Goal: Task Accomplishment & Management: Use online tool/utility

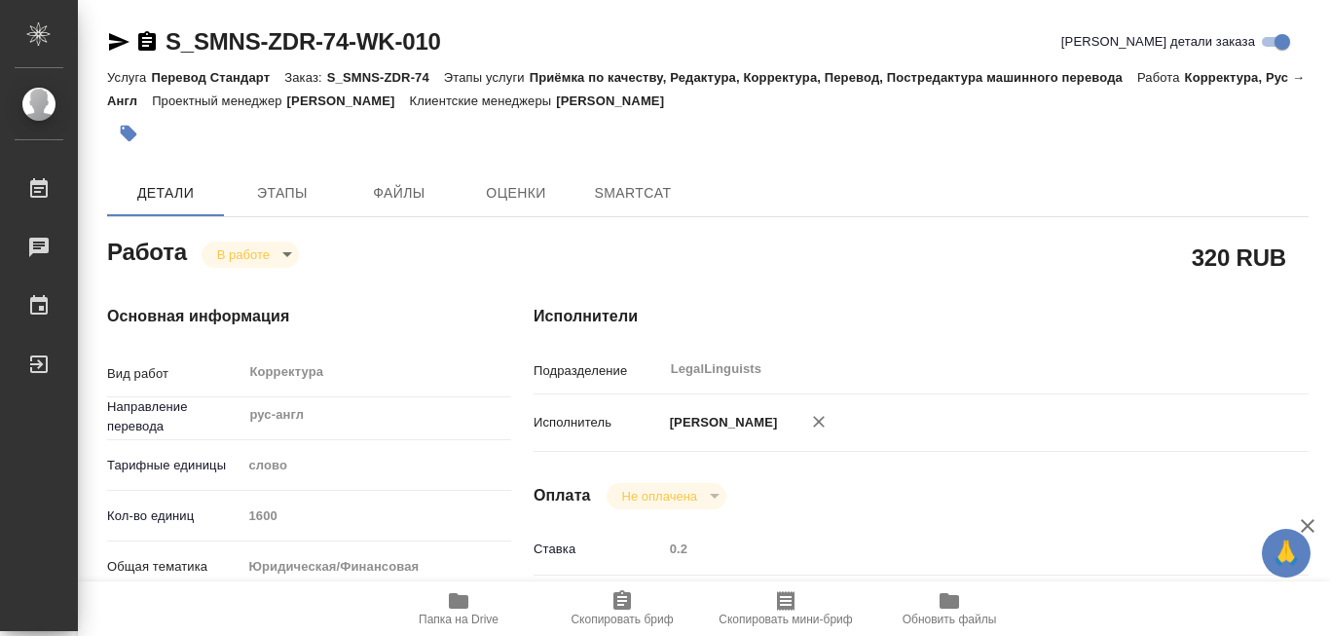
type textarea "x"
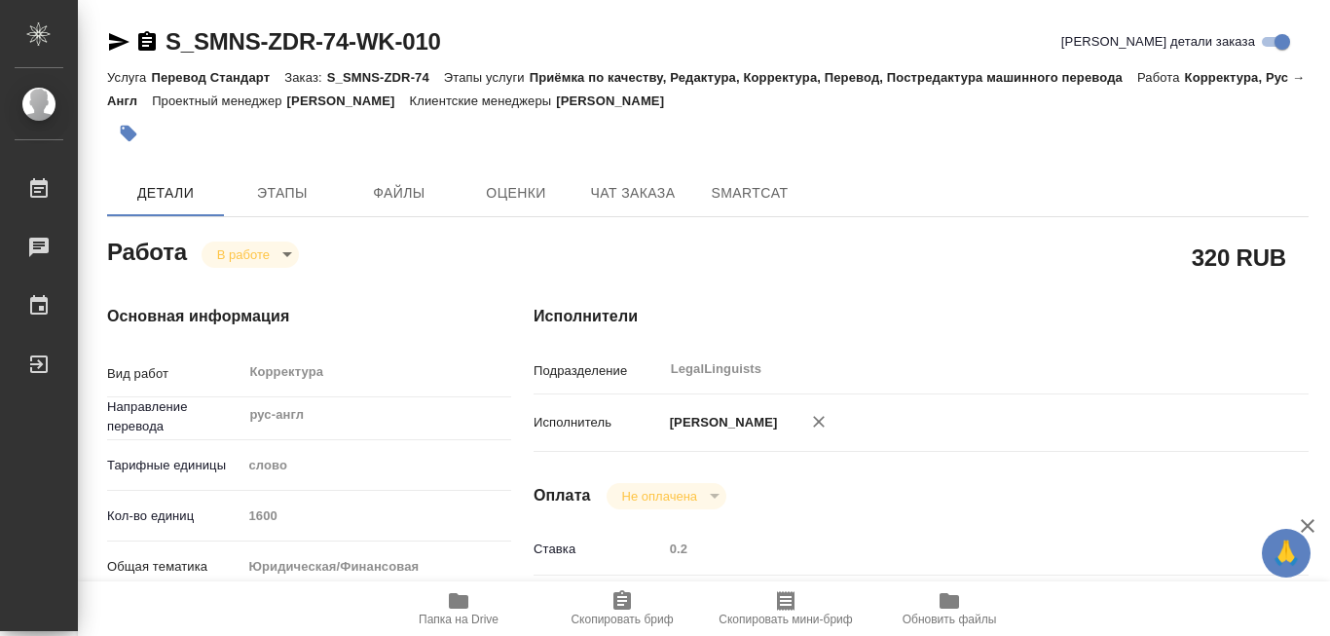
type textarea "x"
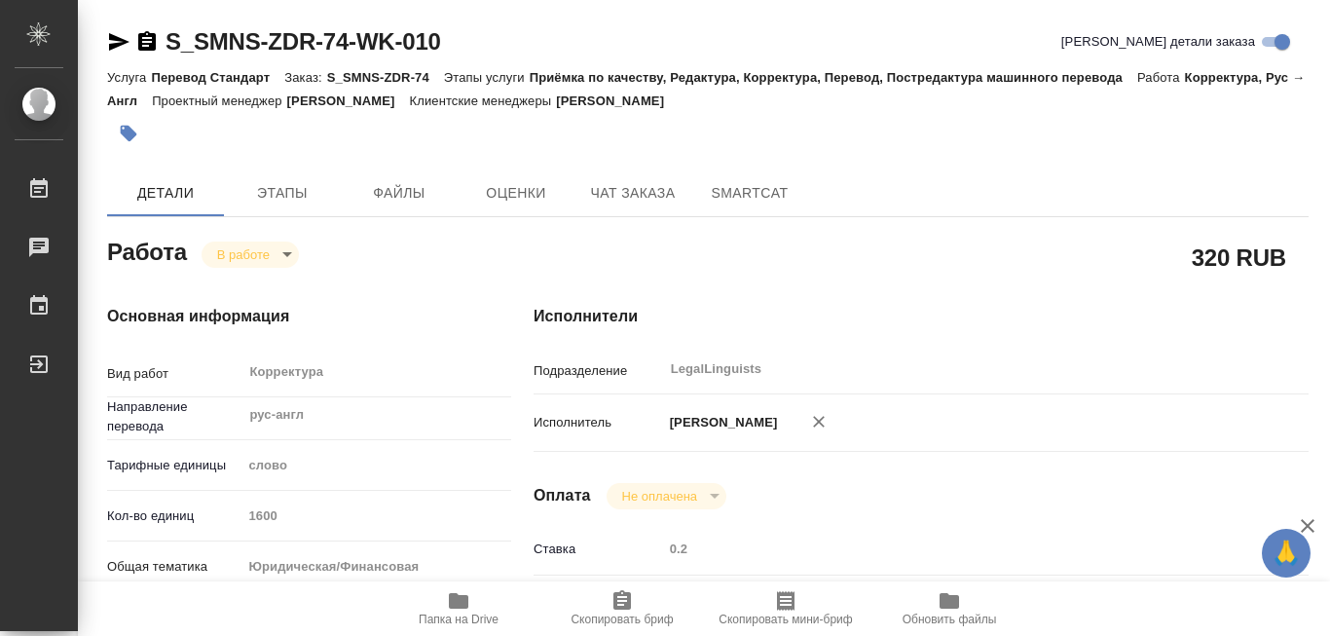
type textarea "x"
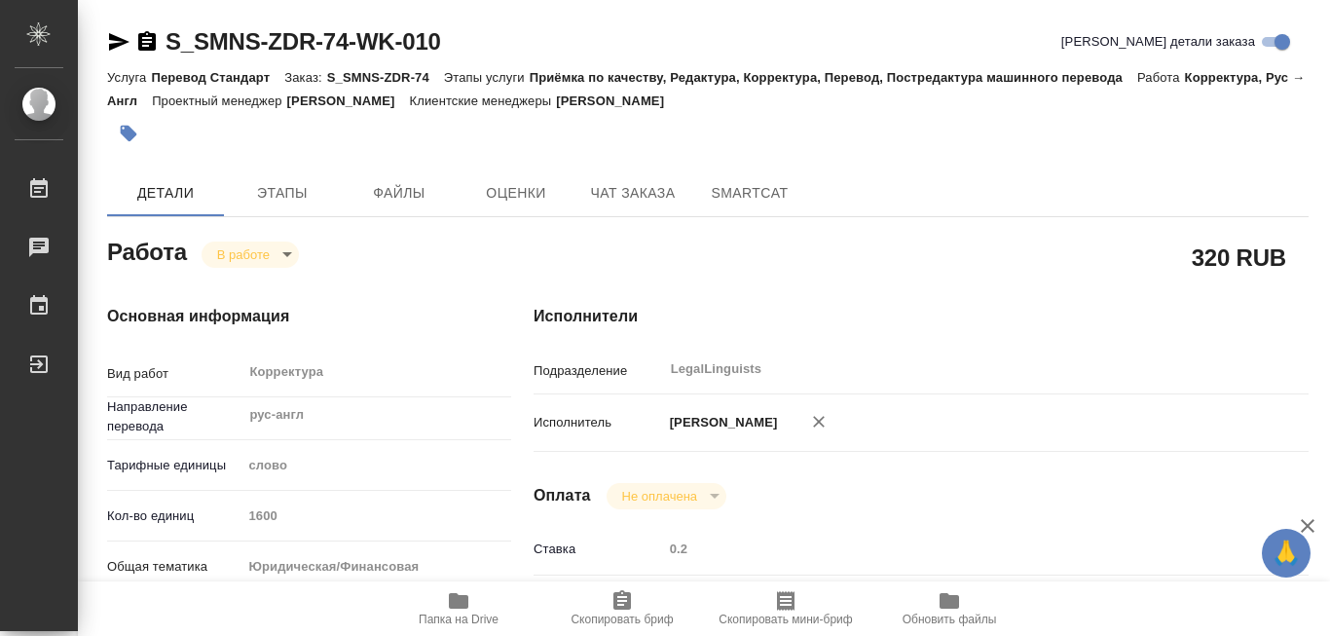
type textarea "x"
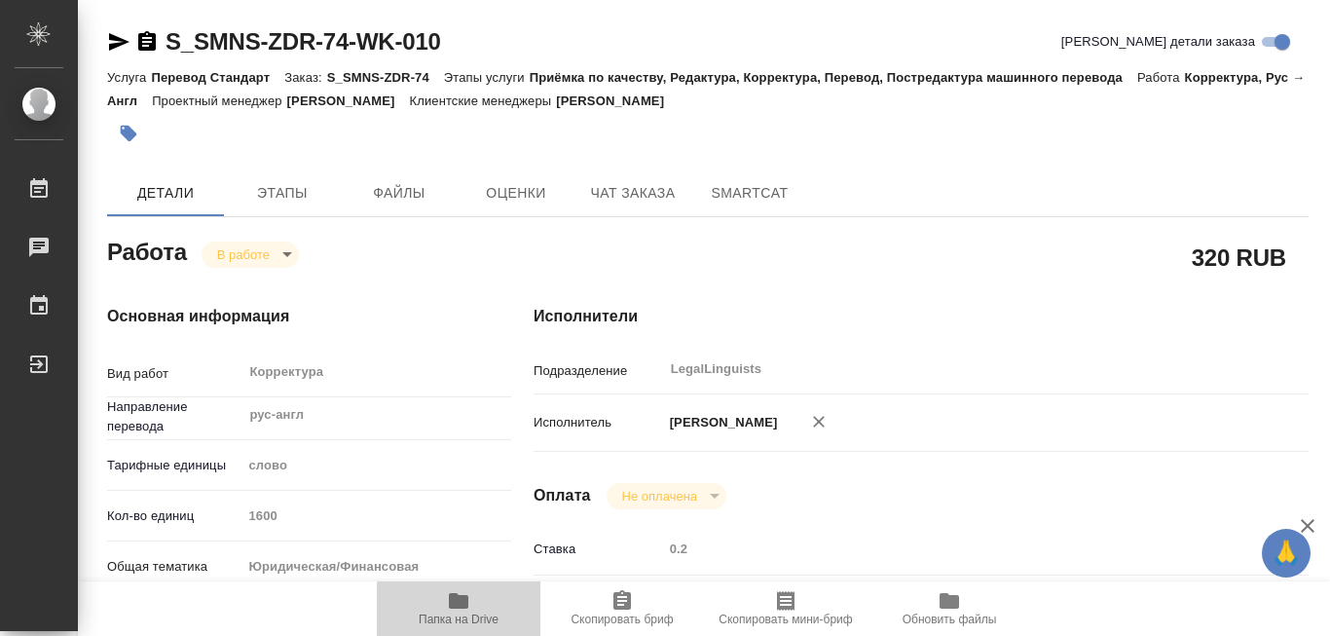
click at [455, 594] on icon "button" at bounding box center [458, 601] width 19 height 16
click at [454, 594] on icon "button" at bounding box center [458, 601] width 19 height 16
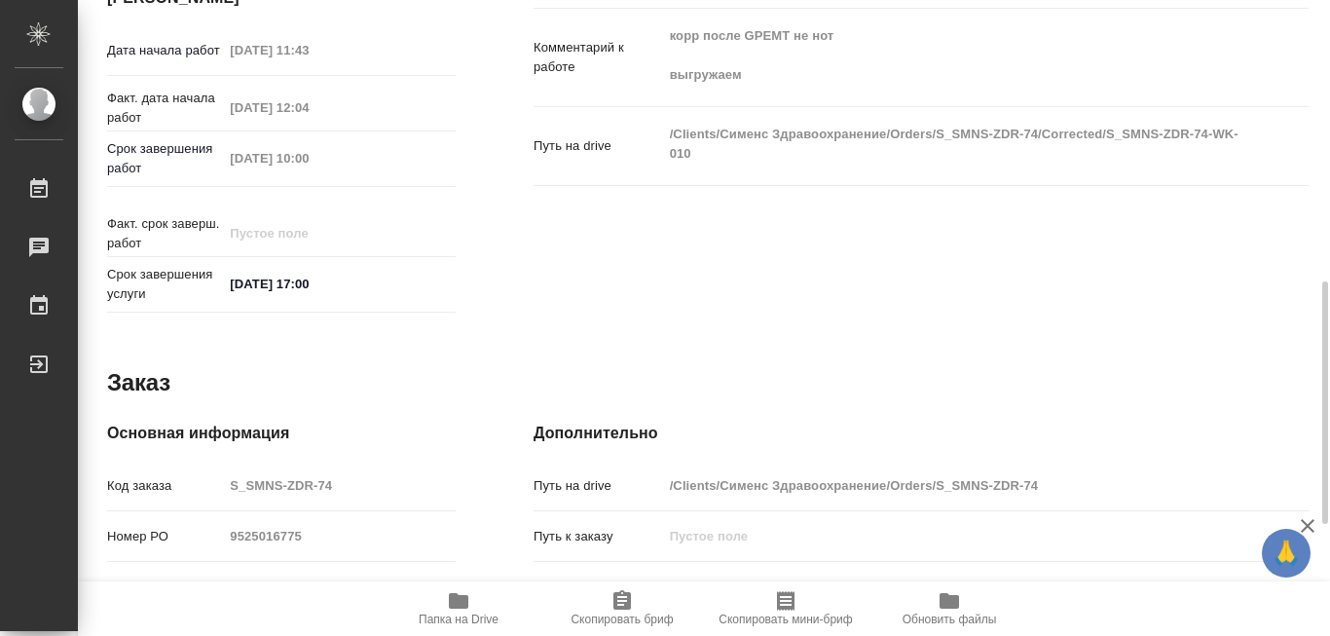
scroll to position [933, 0]
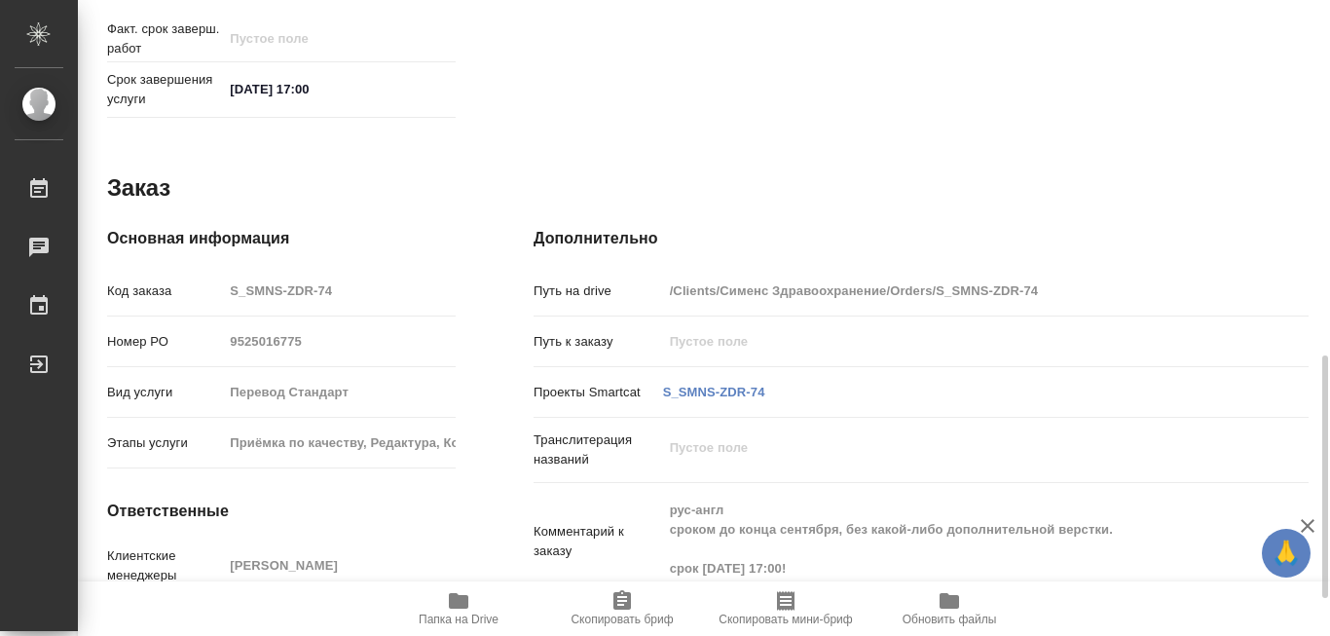
drag, startPoint x: 937, startPoint y: 279, endPoint x: 1038, endPoint y: 275, distance: 100.4
click at [1038, 276] on input "/Clients/Сименс Здравоохранение/Orders/S_SMNS-ZDR-74" at bounding box center [953, 290] width 581 height 28
click at [1026, 291] on div "Путь на drive /Clients/Сименс Здравоохранение/Orders/S_SMNS-ZDR-74" at bounding box center [920, 291] width 775 height 34
